Goal: Obtain resource: Download file/media

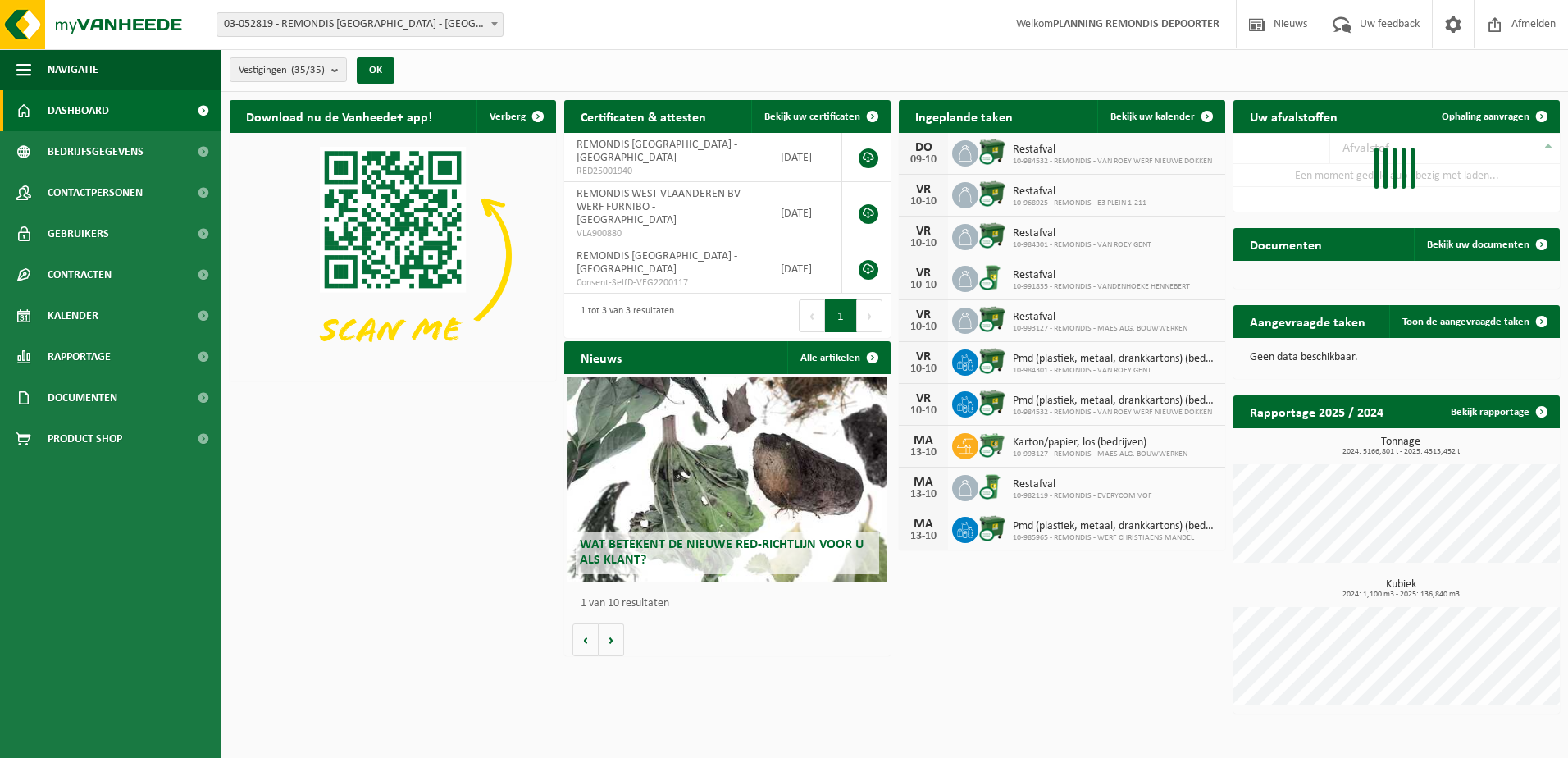
drag, startPoint x: 1497, startPoint y: 113, endPoint x: 1414, endPoint y: 117, distance: 83.1
click at [1497, 113] on span "Ophaling aanvragen" at bounding box center [1485, 116] width 88 height 11
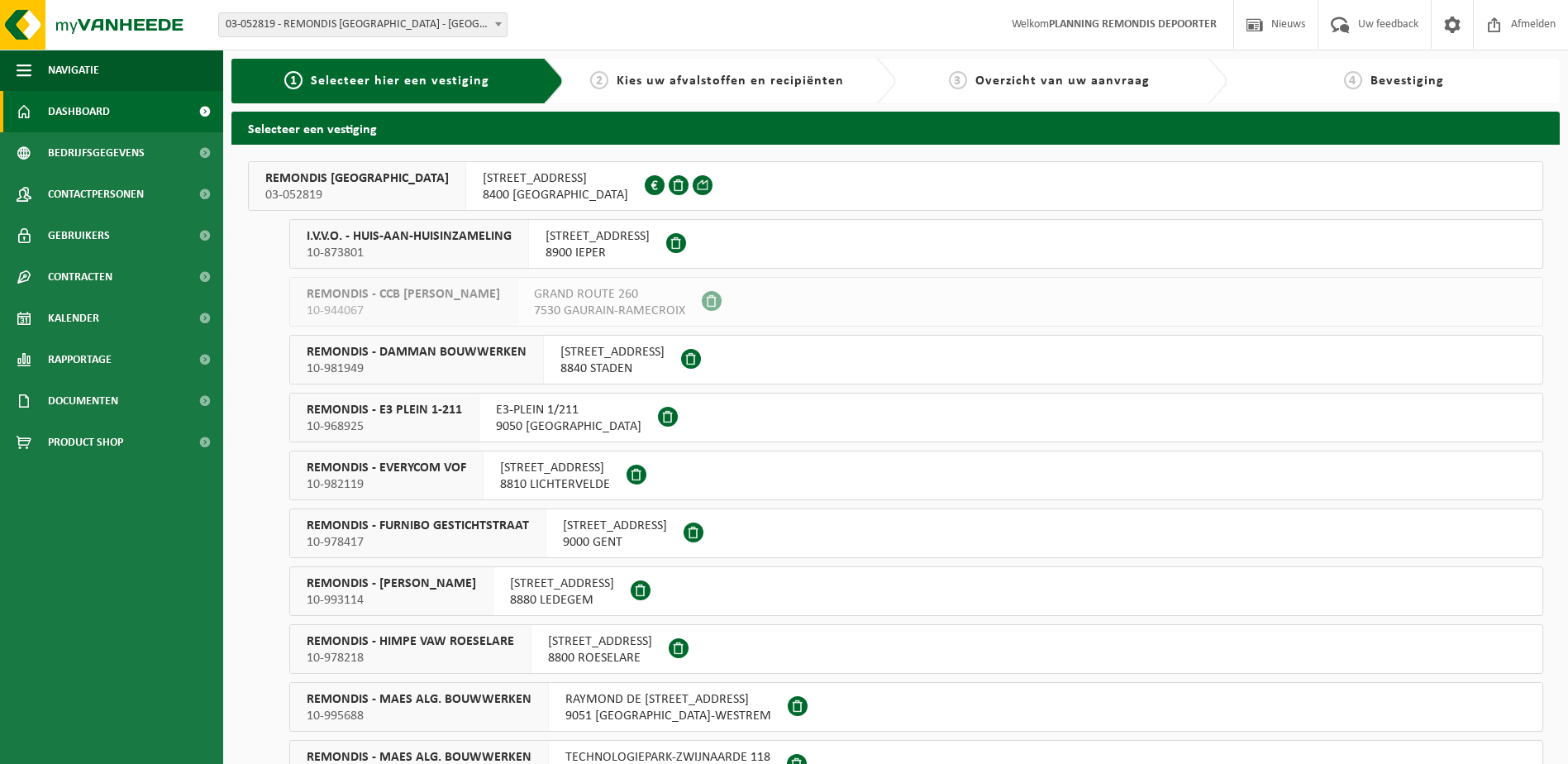
click at [105, 108] on span "Dashboard" at bounding box center [78, 111] width 62 height 42
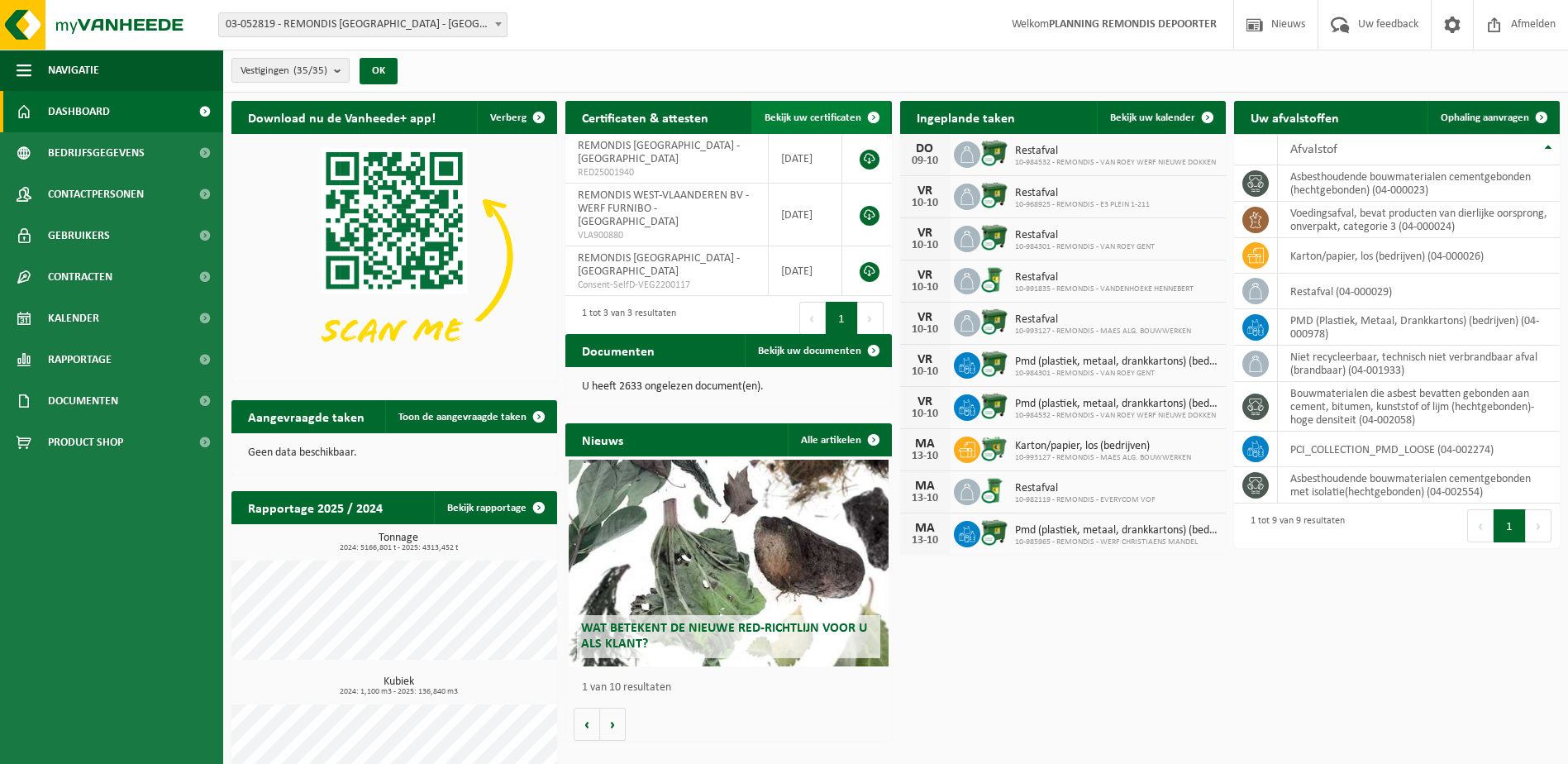
click at [835, 117] on span "Bekijk uw certificaten" at bounding box center [813, 117] width 97 height 11
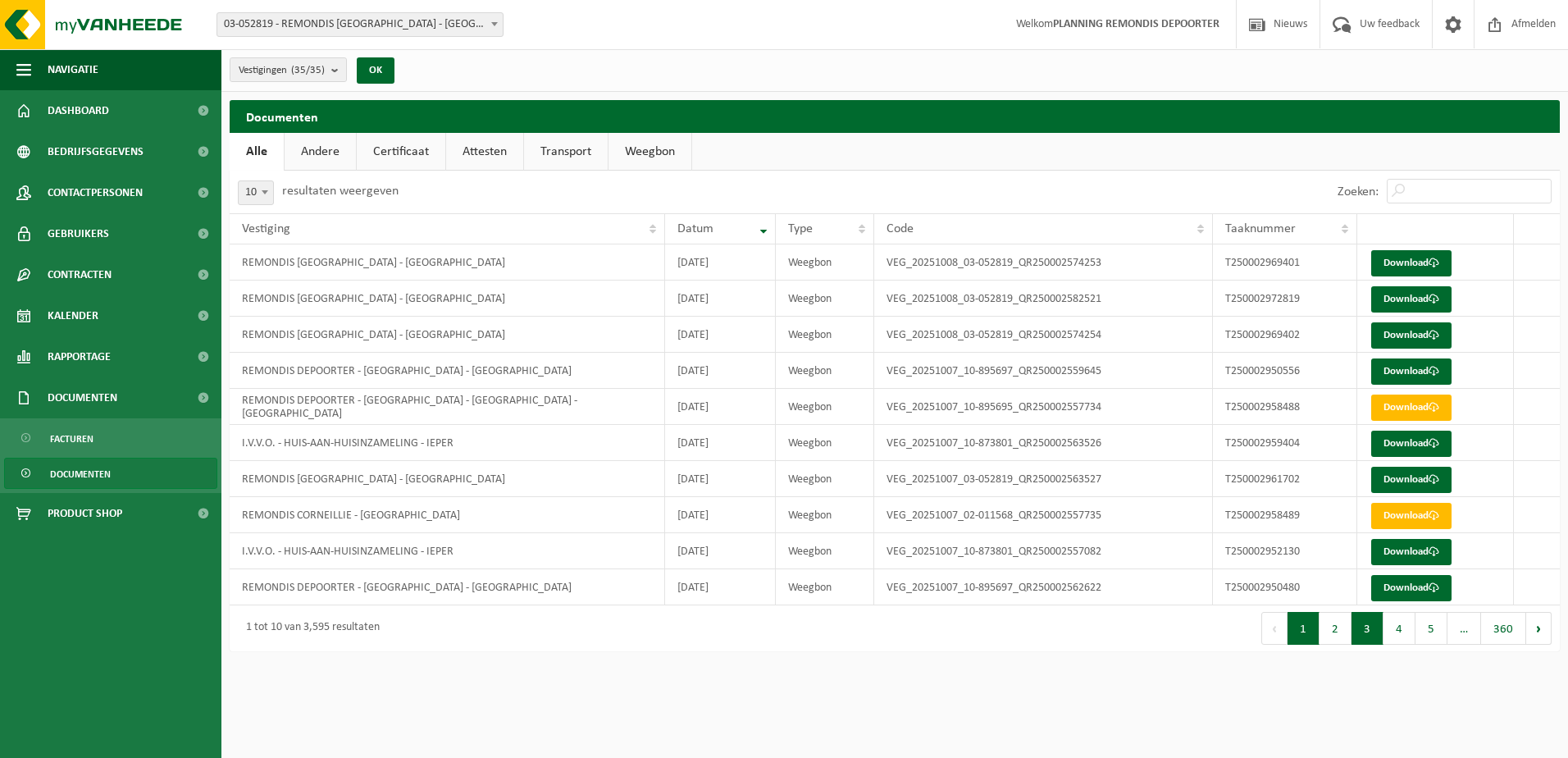
click at [1369, 623] on button "3" at bounding box center [1368, 628] width 32 height 33
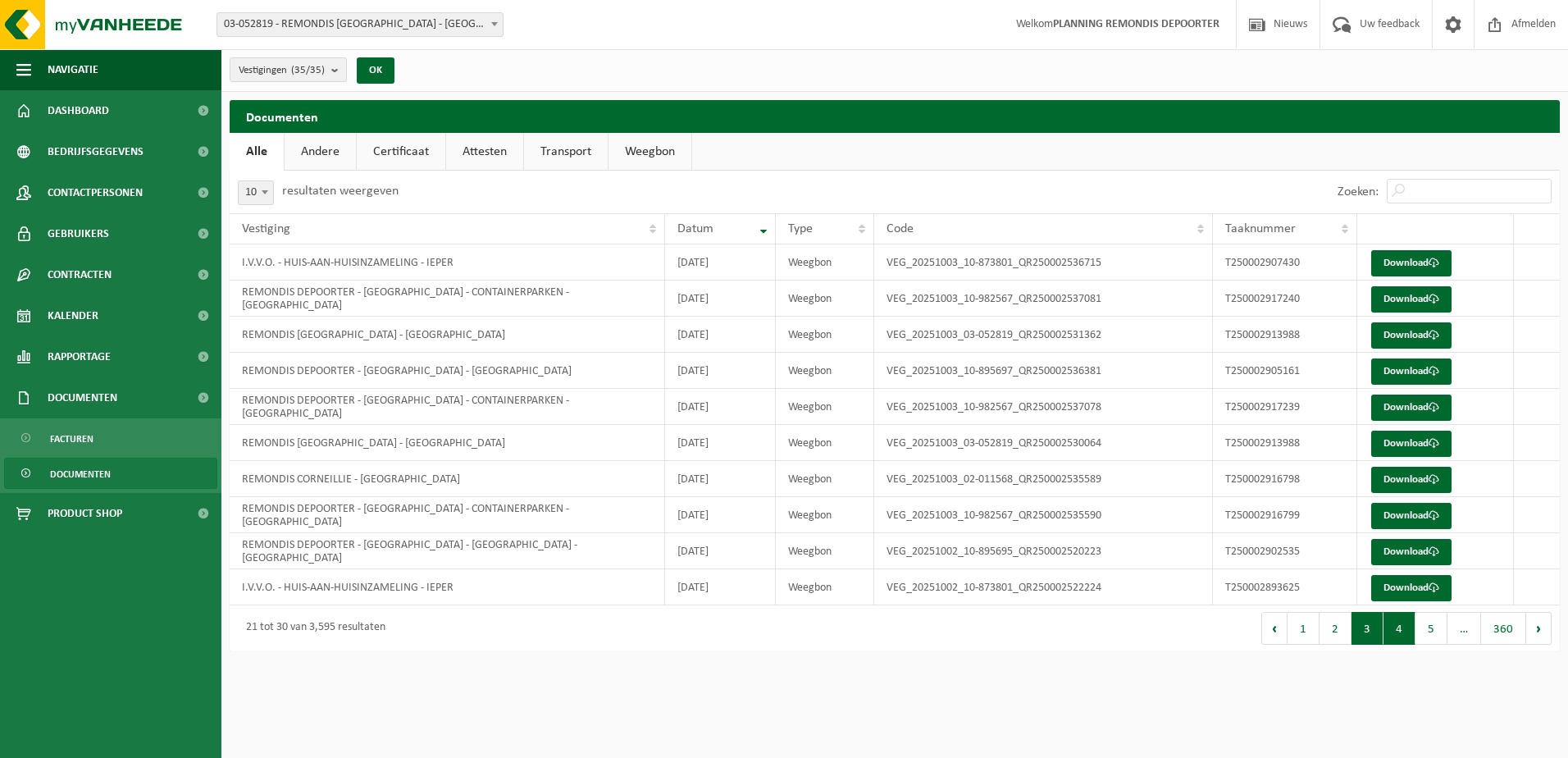
click at [1410, 632] on button "4" at bounding box center [1399, 628] width 32 height 33
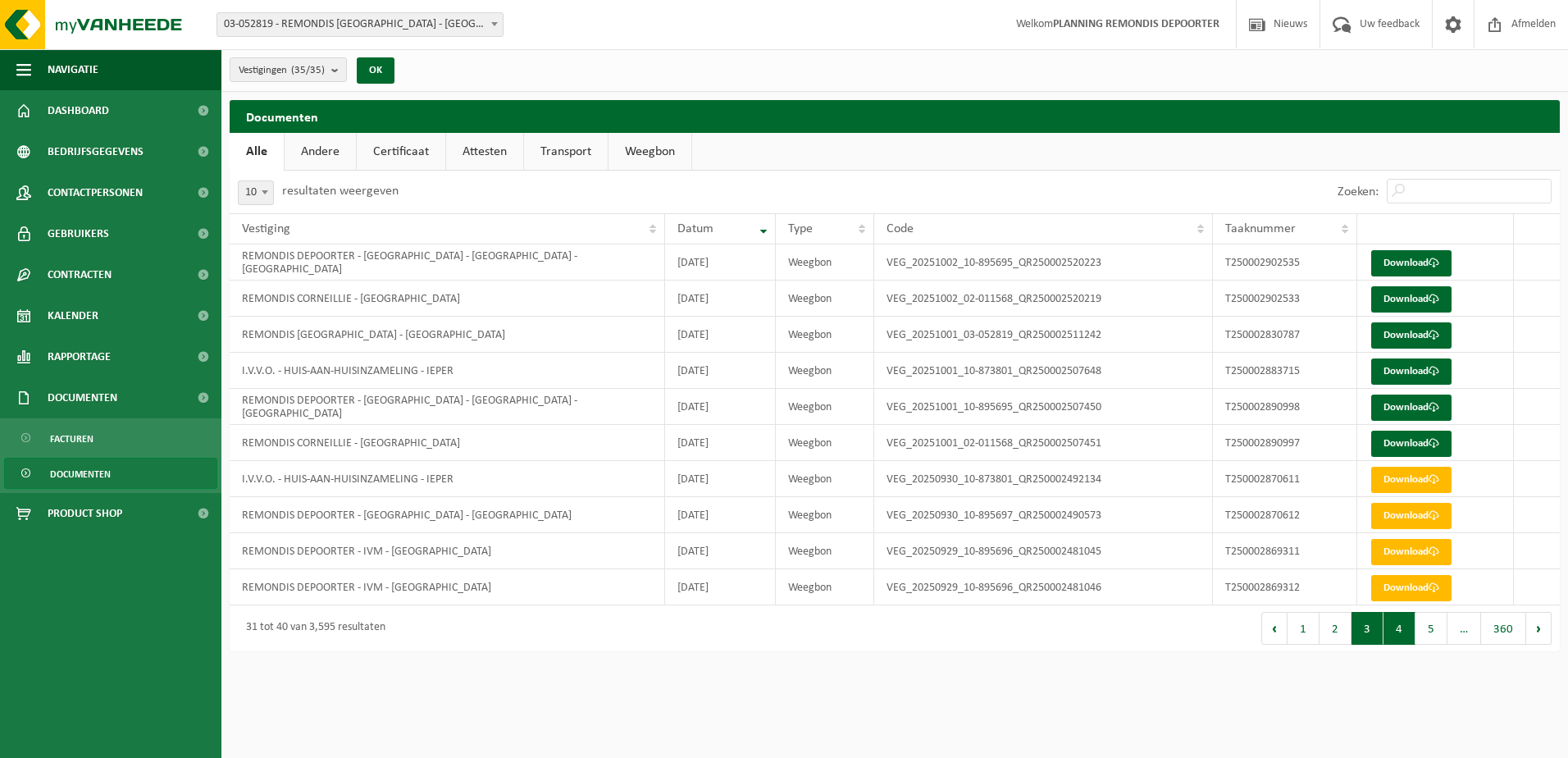
click at [1381, 626] on button "3" at bounding box center [1368, 628] width 32 height 33
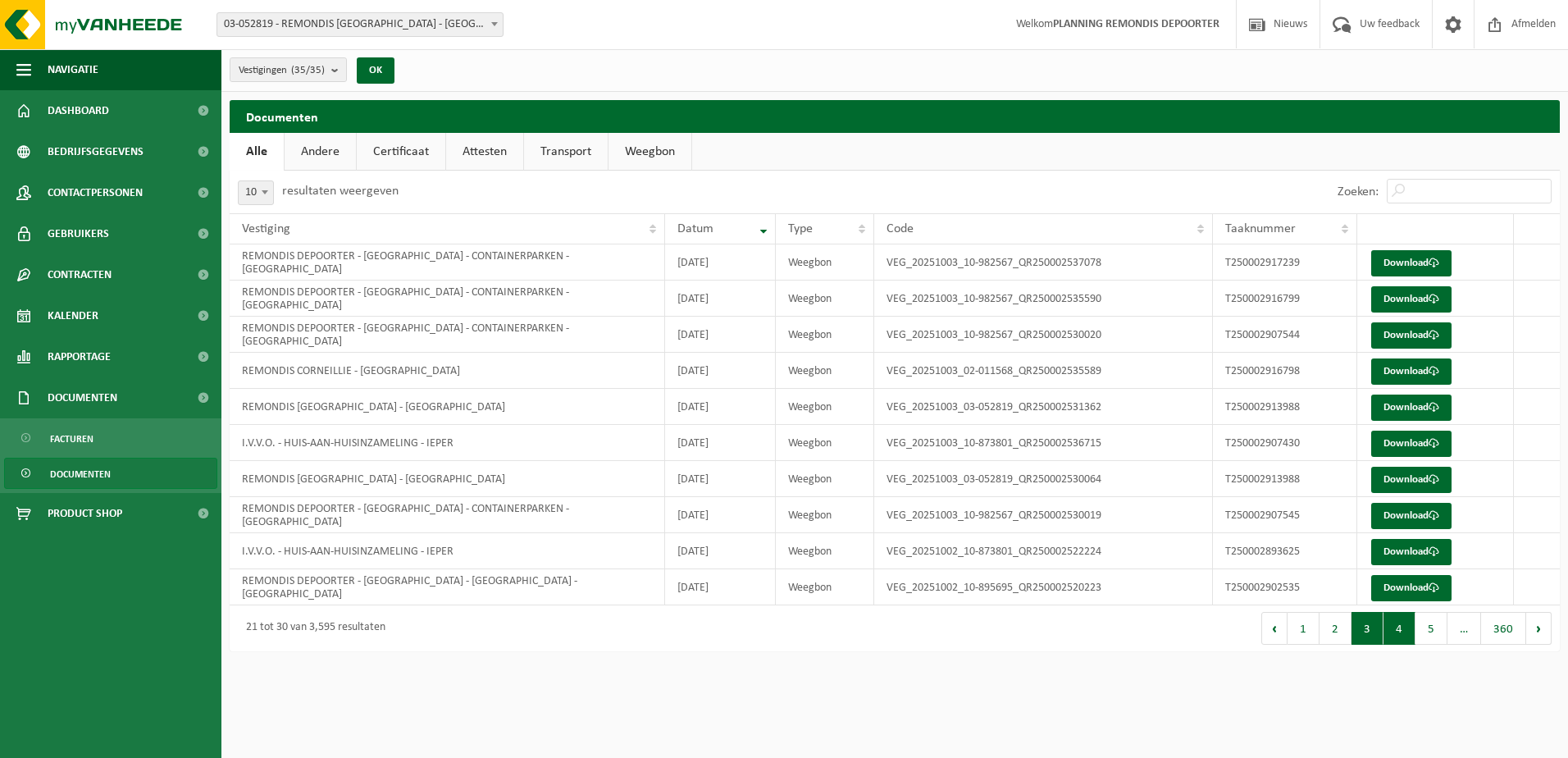
click at [1396, 636] on button "4" at bounding box center [1399, 628] width 32 height 33
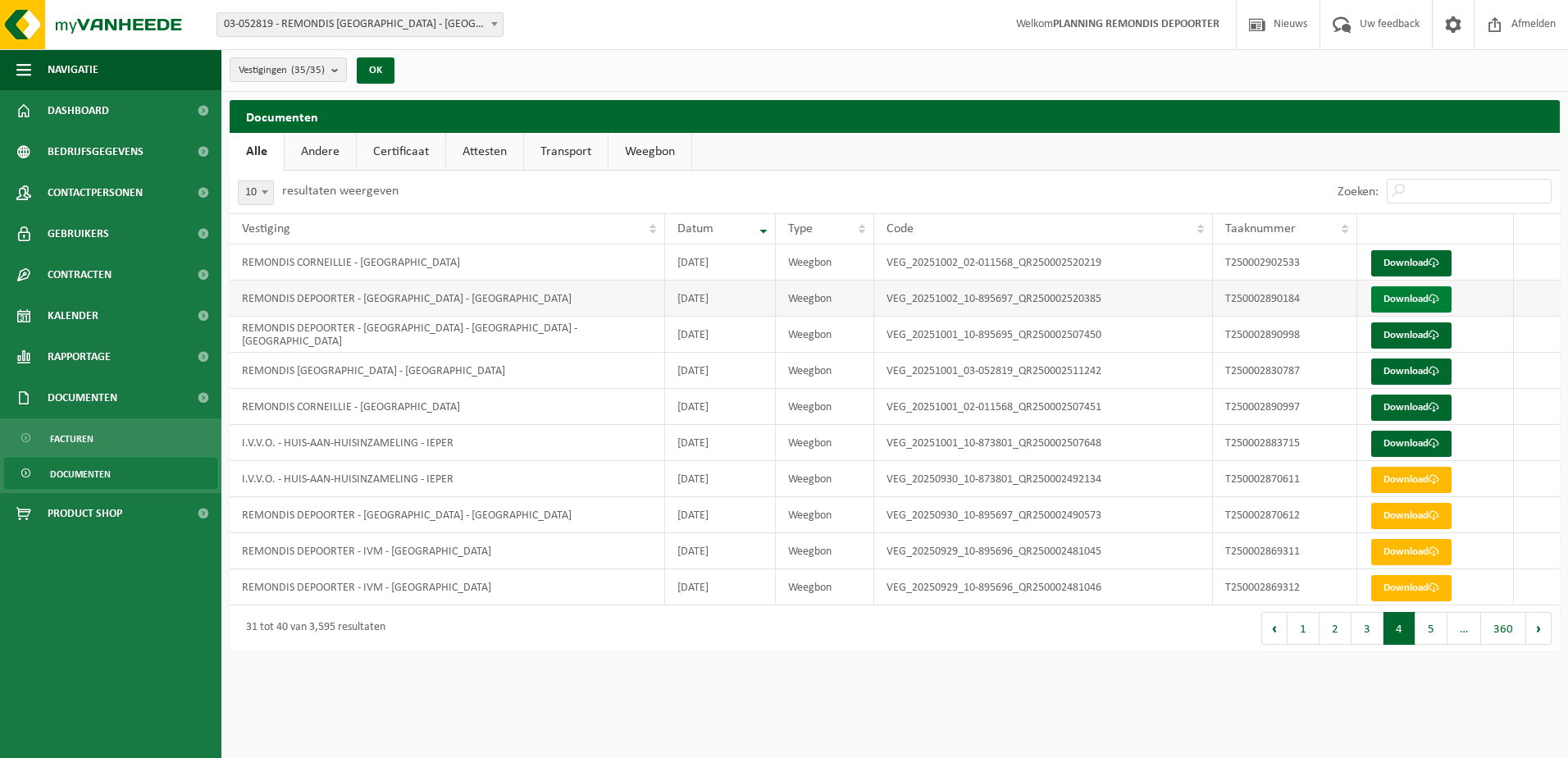
click at [1410, 290] on link "Download" at bounding box center [1411, 299] width 80 height 26
click at [1362, 637] on button "3" at bounding box center [1368, 628] width 32 height 33
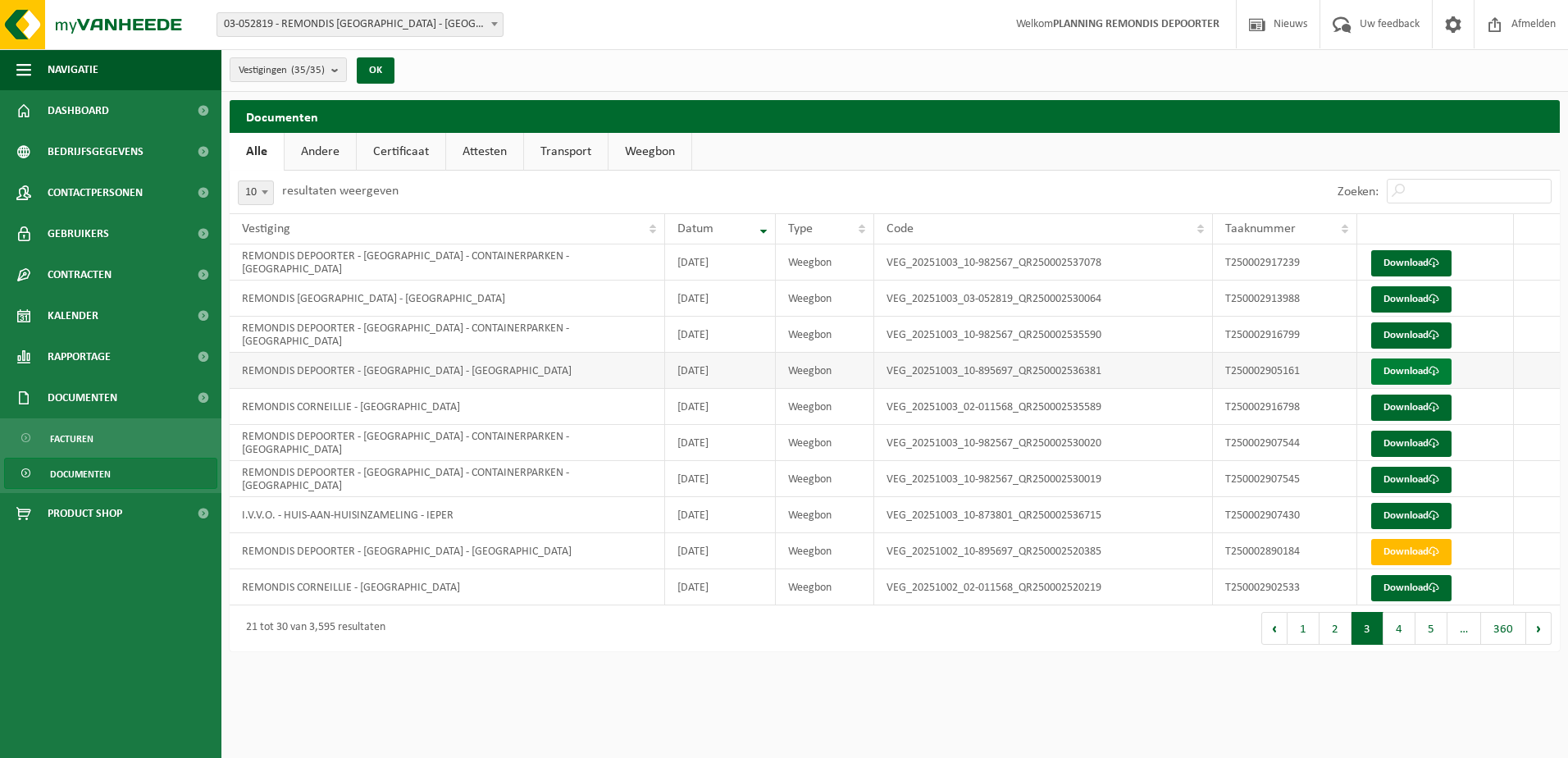
click at [1391, 374] on link "Download" at bounding box center [1411, 371] width 80 height 26
